Goal: Task Accomplishment & Management: Complete application form

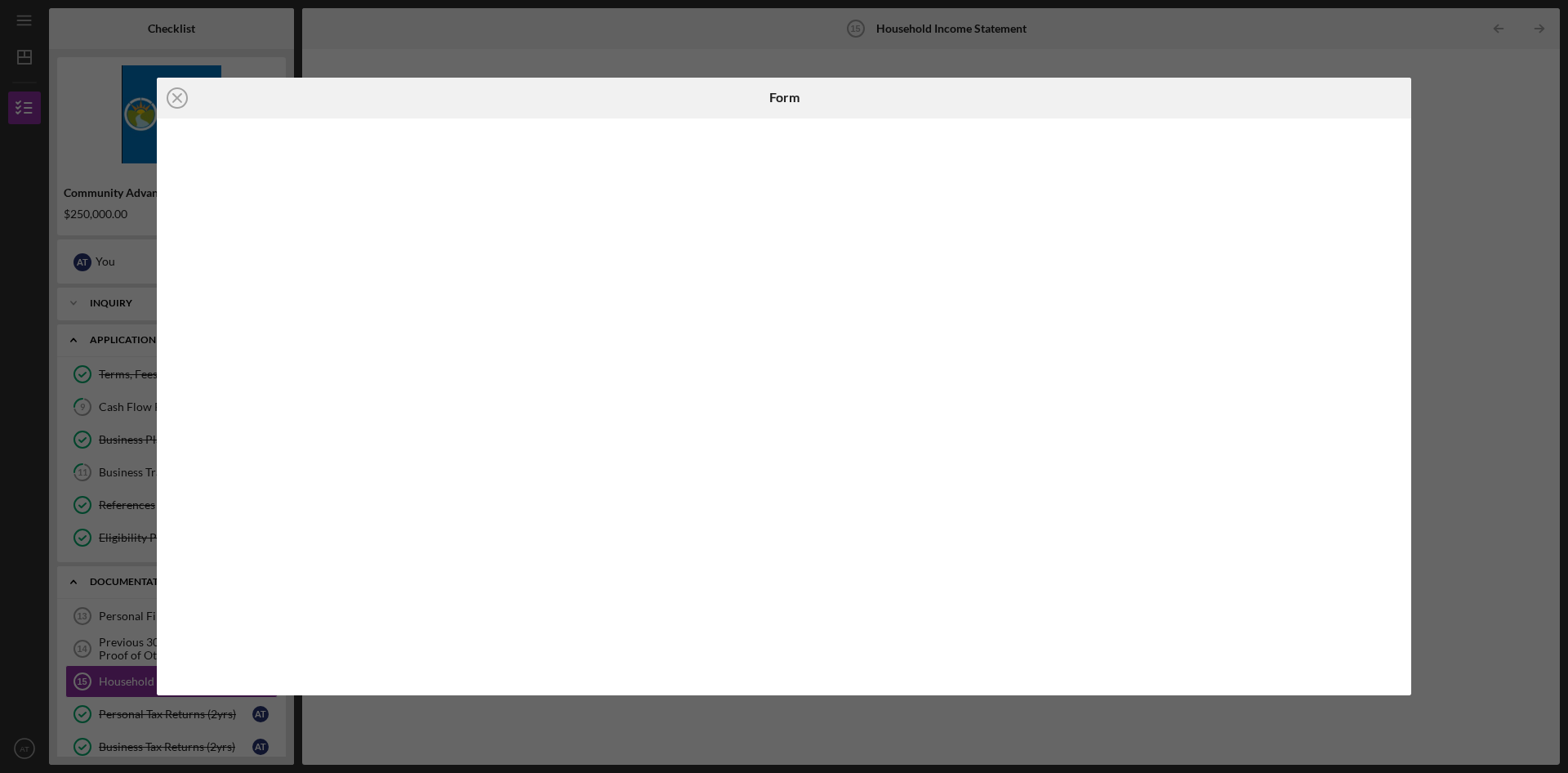
click at [1459, 218] on div "Icon/Close Form" at bounding box center [784, 386] width 1568 height 773
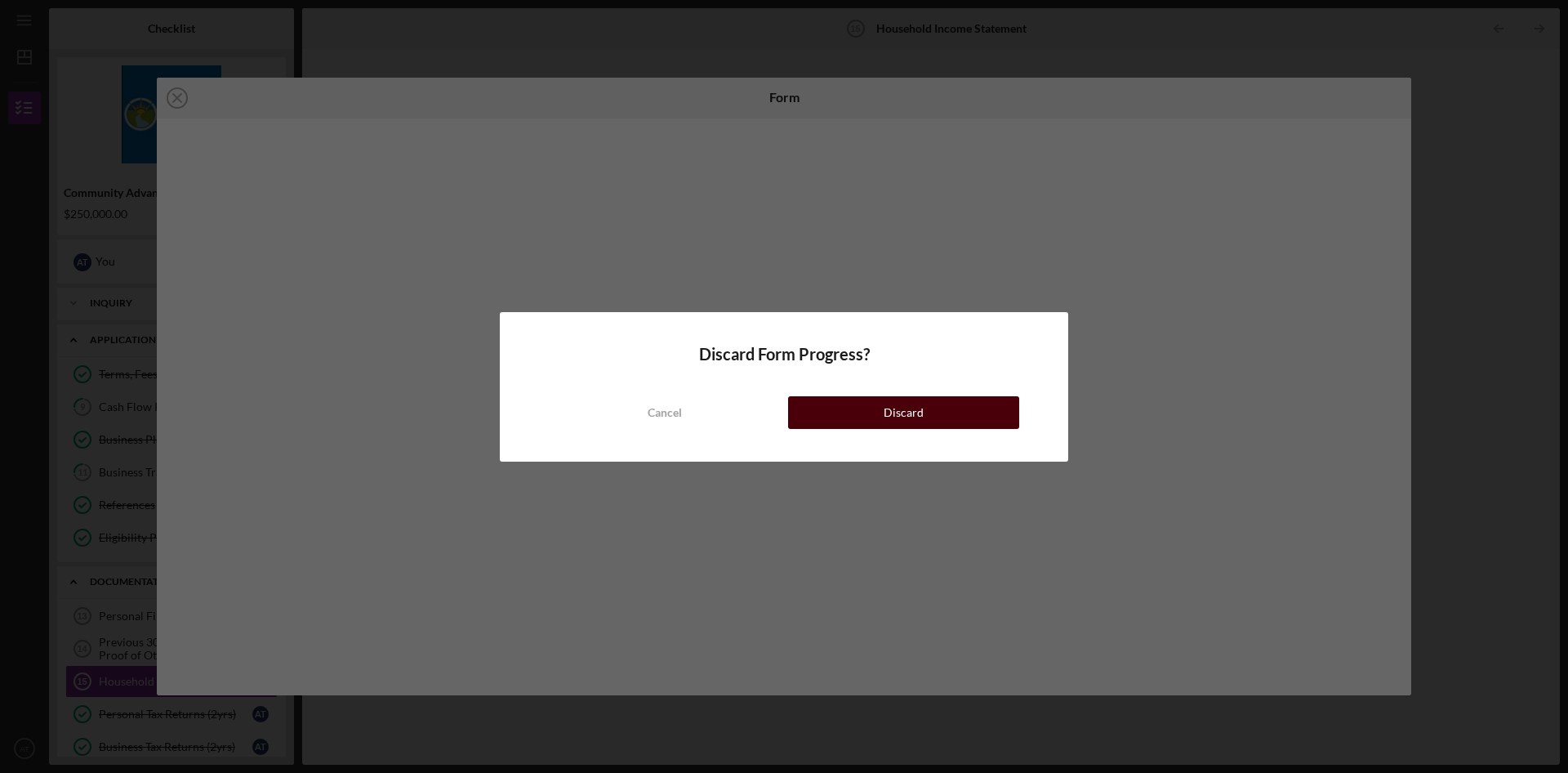
click at [898, 413] on div "Discard" at bounding box center [903, 412] width 40 height 33
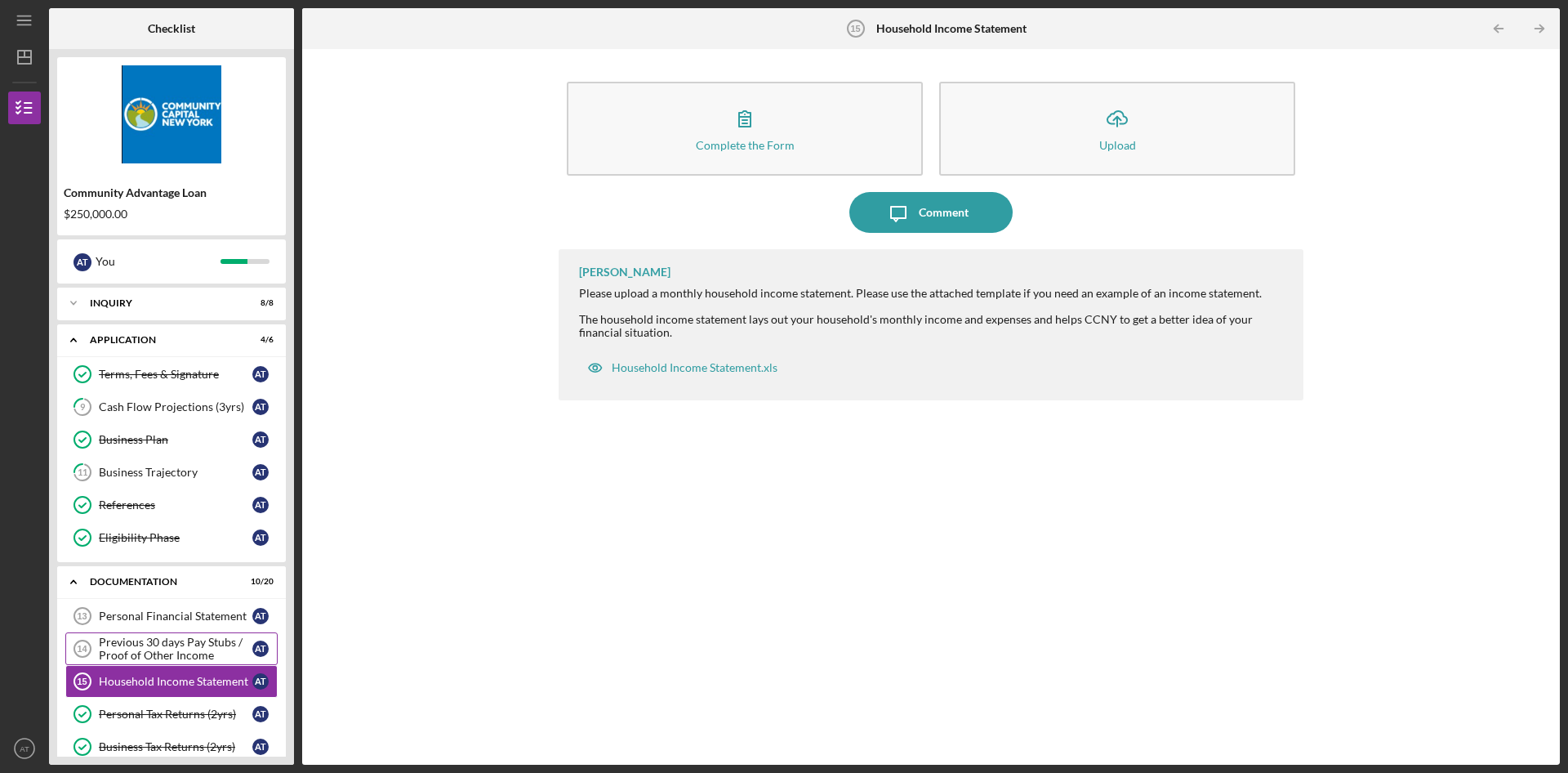
click at [190, 646] on div "Previous 30 days Pay Stubs / Proof of Other Income" at bounding box center [175, 648] width 154 height 26
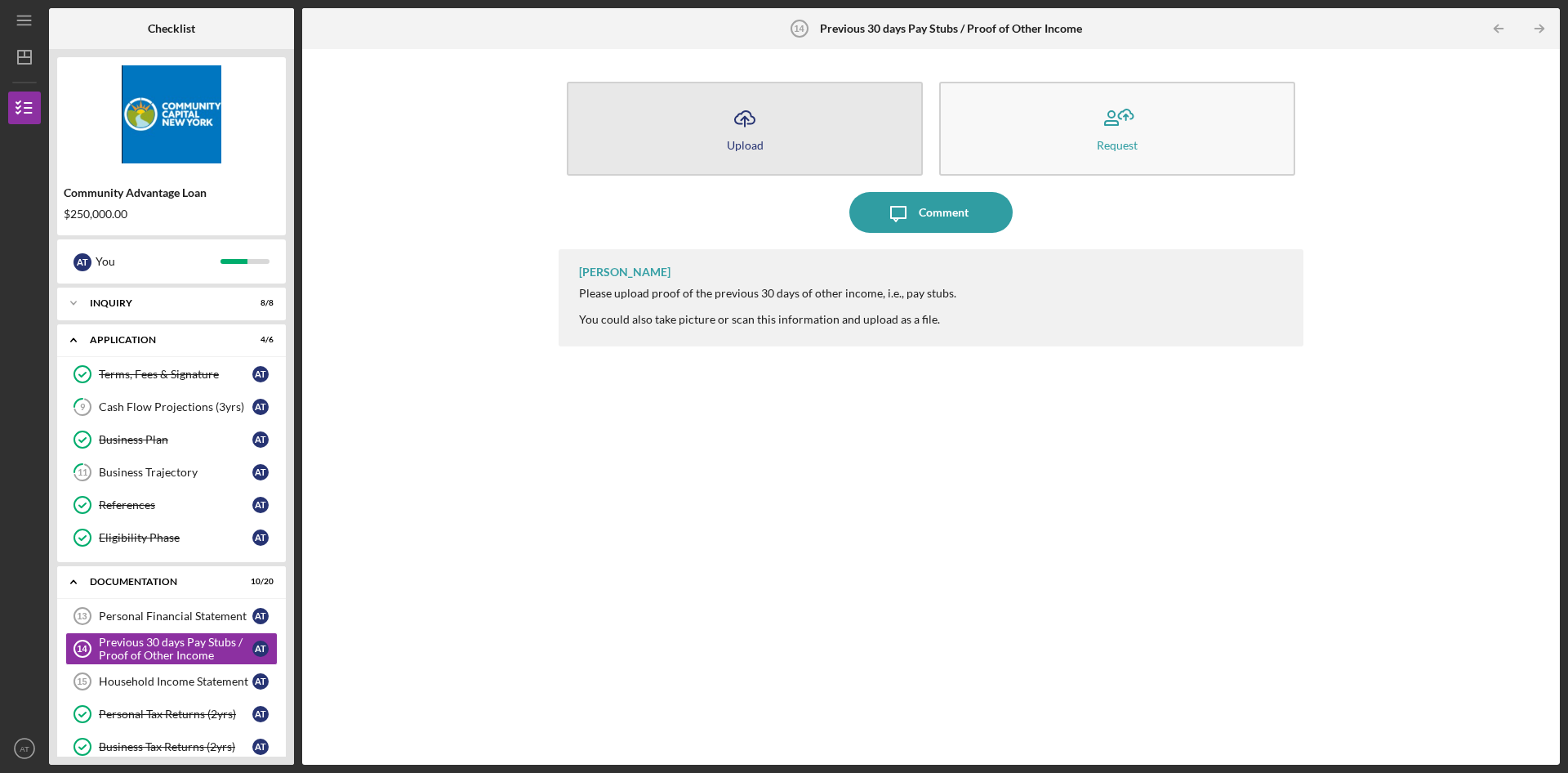
click at [778, 130] on button "Icon/Upload Upload" at bounding box center [744, 128] width 356 height 94
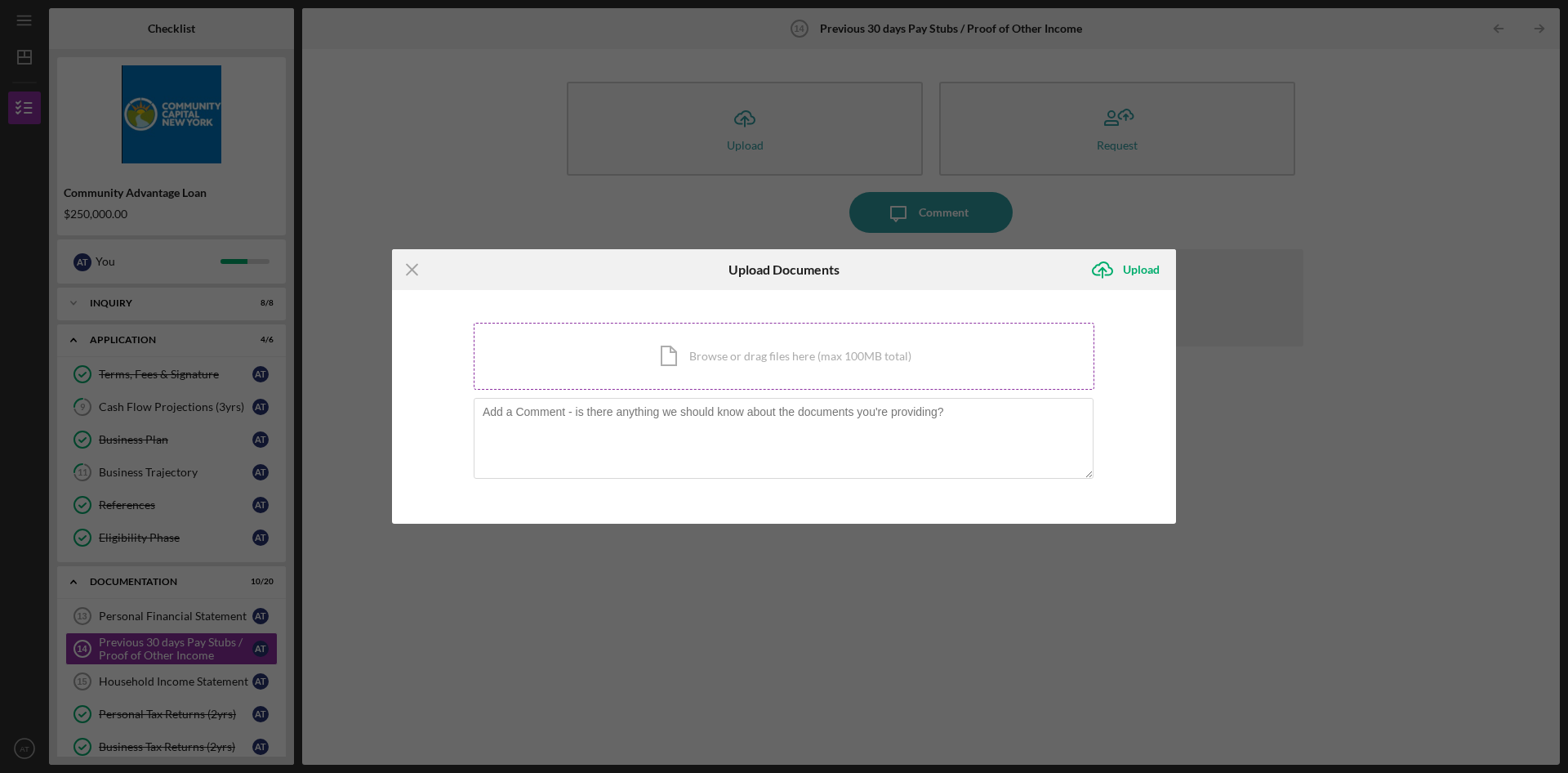
click at [684, 358] on div "Icon/Document Browse or drag files here (max 100MB total) Tap to choose files o…" at bounding box center [784, 356] width 621 height 67
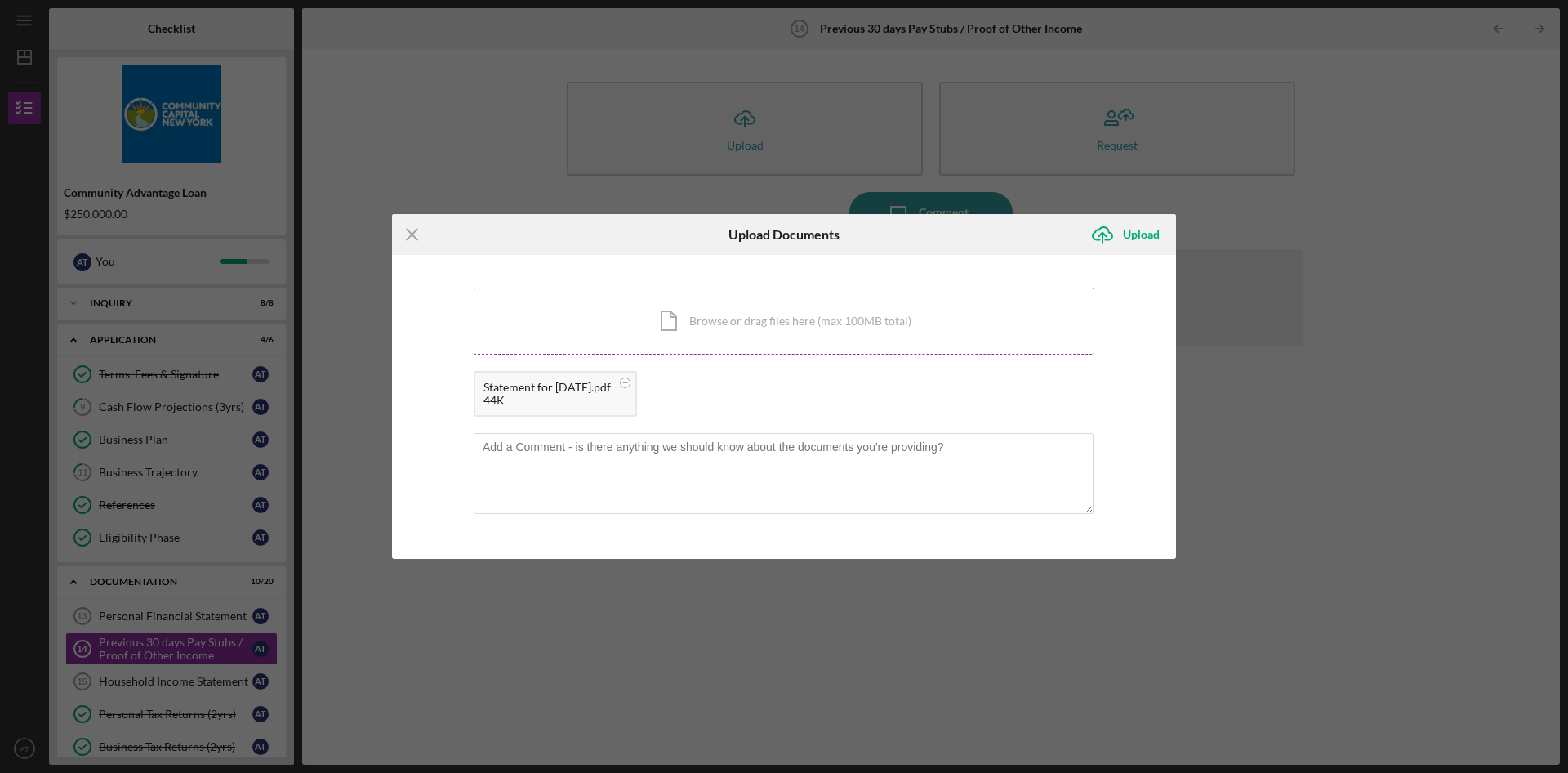
click at [627, 317] on div "Icon/Document Browse or drag files here (max 100MB total) Tap to choose files o…" at bounding box center [784, 321] width 621 height 67
click at [759, 321] on div "Icon/Document Browse or drag files here (max 100MB total) Tap to choose files o…" at bounding box center [784, 321] width 621 height 67
click at [704, 341] on div "Icon/Document Browse or drag files here (max 100MB total) Tap to choose files o…" at bounding box center [784, 321] width 621 height 67
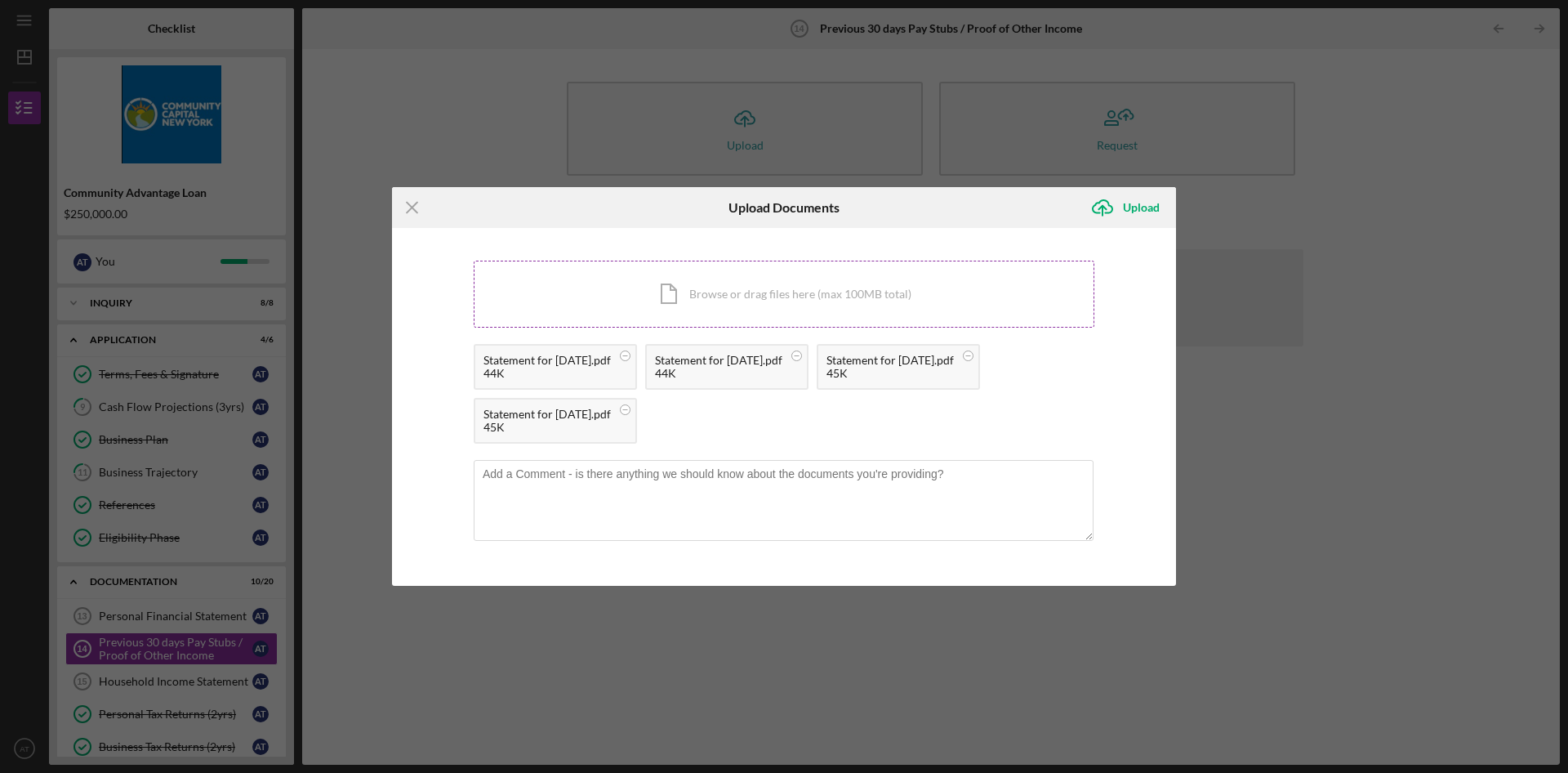
click at [753, 295] on div "Icon/Document Browse or drag files here (max 100MB total) Tap to choose files o…" at bounding box center [784, 294] width 621 height 67
click at [718, 299] on div "Icon/Document Browse or drag files here (max 100MB total) Tap to choose files o…" at bounding box center [784, 294] width 621 height 67
click at [1134, 214] on div "Upload" at bounding box center [1141, 208] width 37 height 33
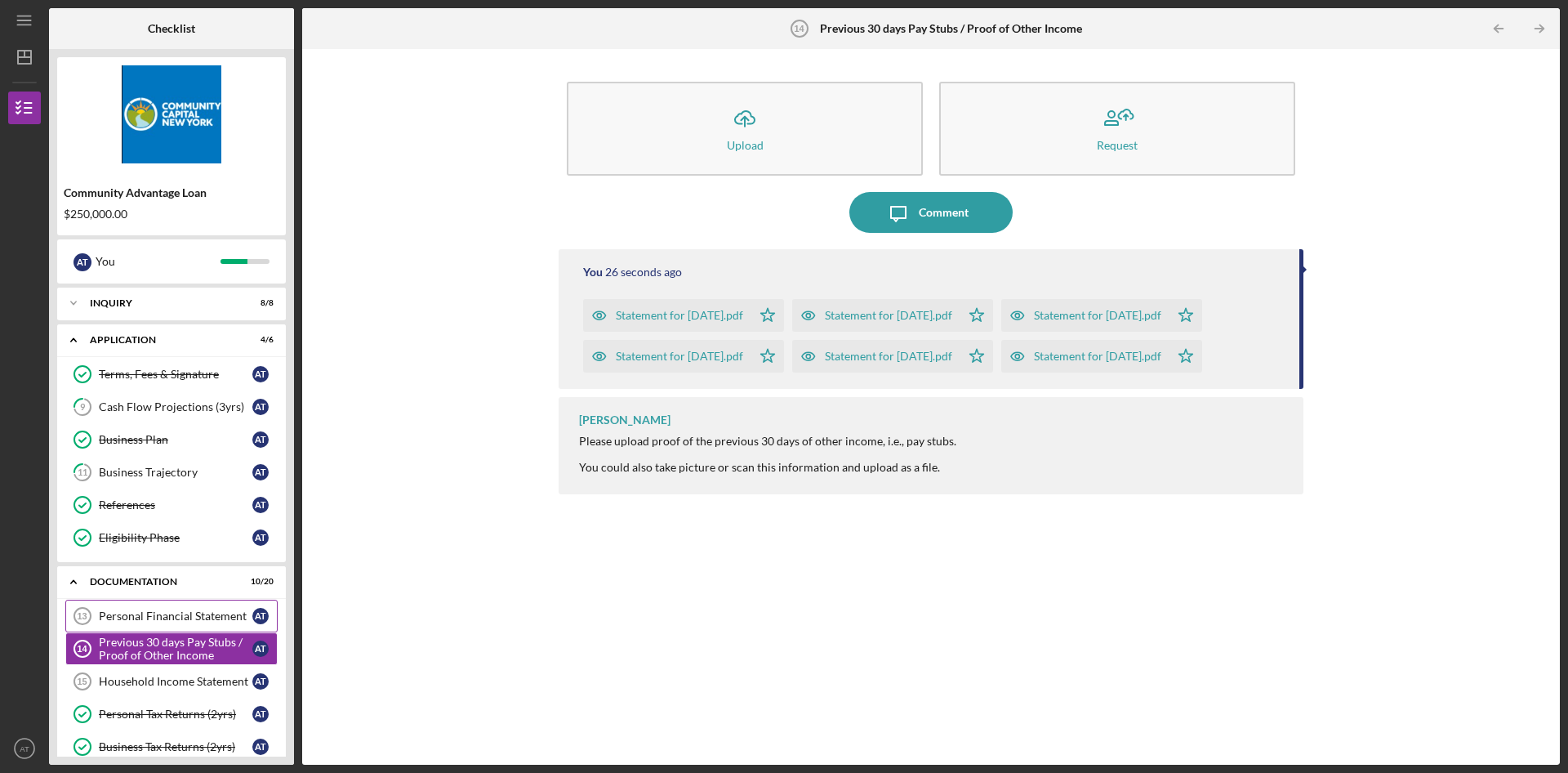
click at [169, 620] on div "Personal Financial Statement" at bounding box center [175, 615] width 154 height 13
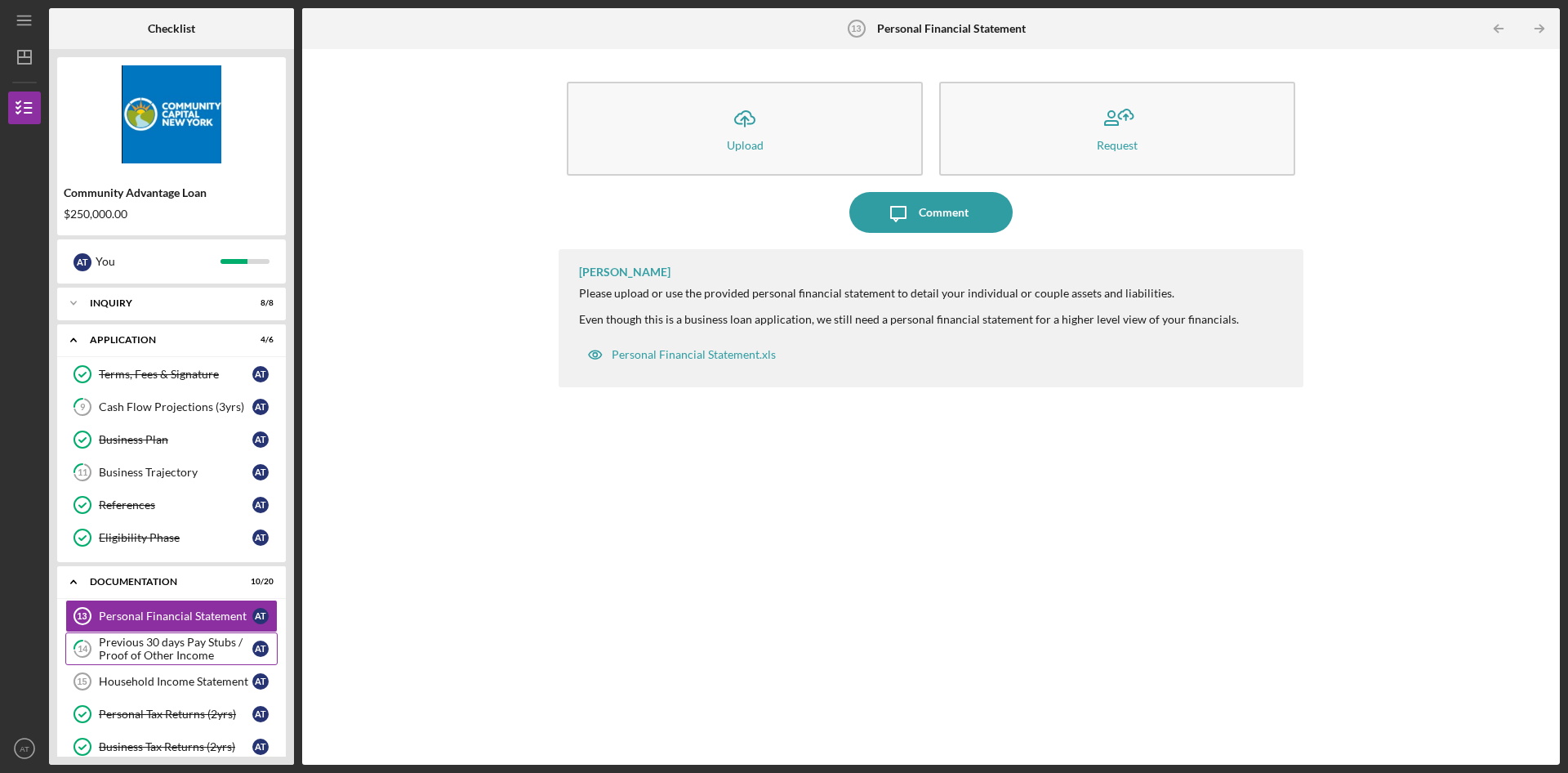
click at [143, 645] on div "Previous 30 days Pay Stubs / Proof of Other Income" at bounding box center [175, 648] width 154 height 26
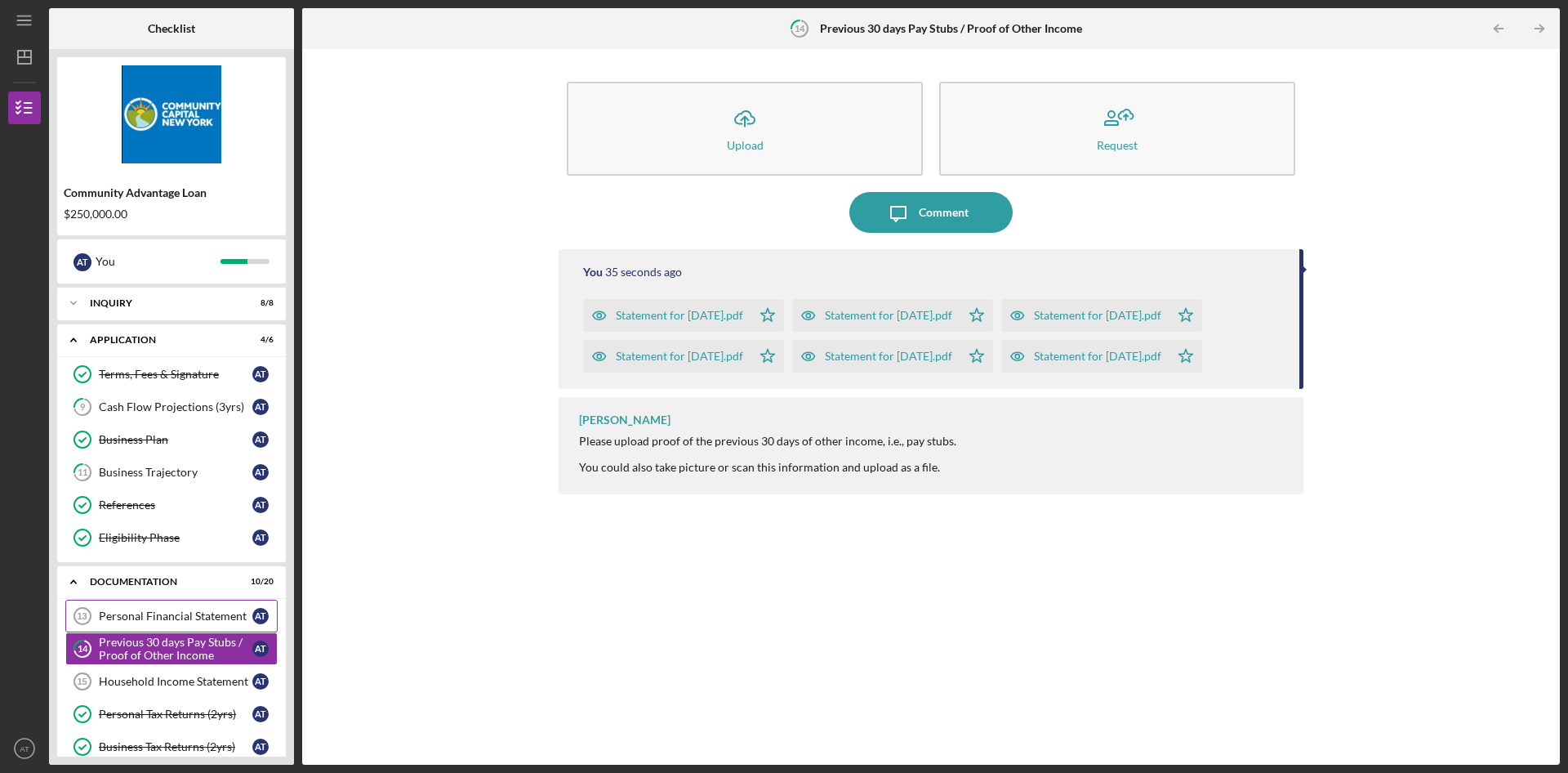
click at [139, 613] on div "Personal Financial Statement" at bounding box center [175, 615] width 154 height 13
